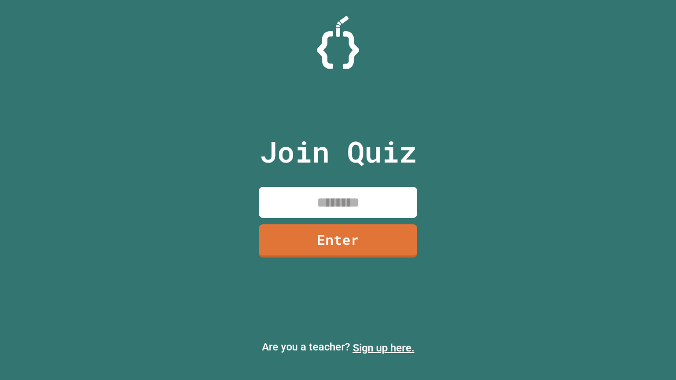
click at [383, 348] on link "Sign up here." at bounding box center [384, 348] width 62 height 13
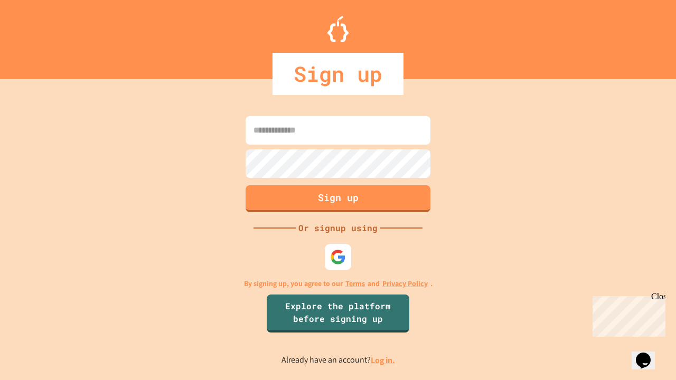
click at [383, 360] on link "Log in." at bounding box center [383, 360] width 24 height 11
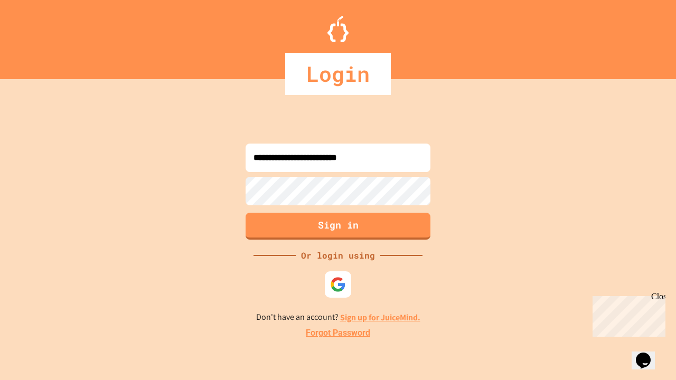
type input "**********"
